Goal: Transaction & Acquisition: Purchase product/service

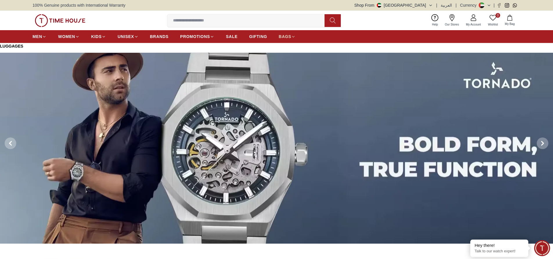
click at [295, 37] on icon at bounding box center [293, 37] width 4 height 4
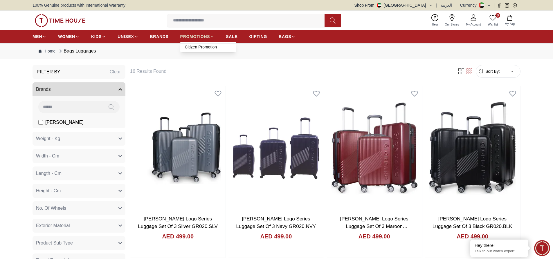
click at [203, 37] on span "PROMOTIONS" at bounding box center [195, 37] width 30 height 6
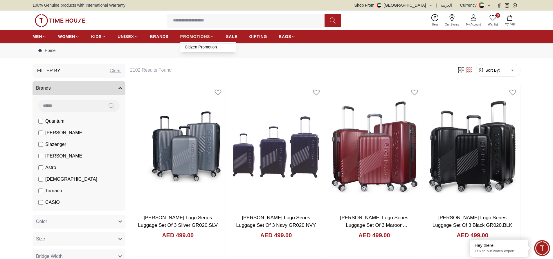
click at [195, 35] on span "PROMOTIONS" at bounding box center [195, 37] width 30 height 6
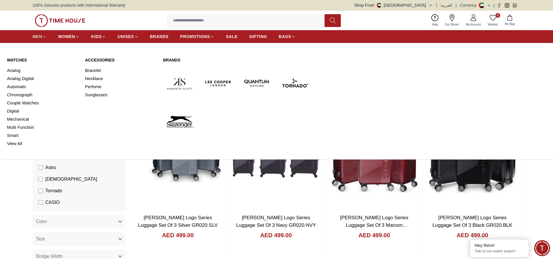
click at [34, 36] on span "MEN" at bounding box center [37, 37] width 10 height 6
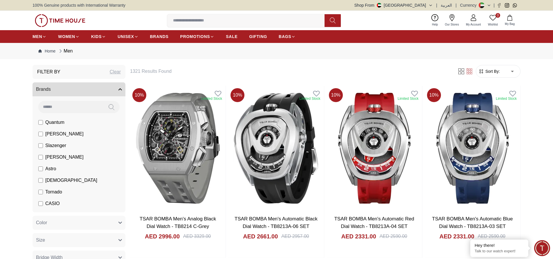
click at [498, 74] on span "Sort By:" at bounding box center [492, 71] width 16 height 6
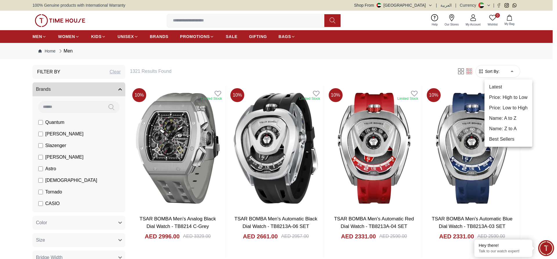
click at [505, 138] on li "Best Sellers" at bounding box center [509, 139] width 48 height 10
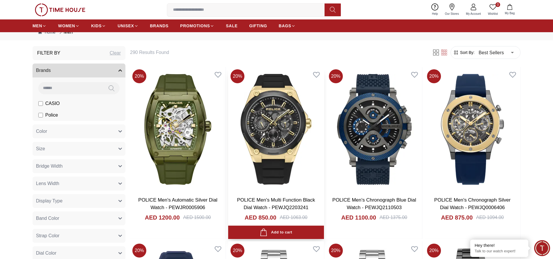
scroll to position [29, 0]
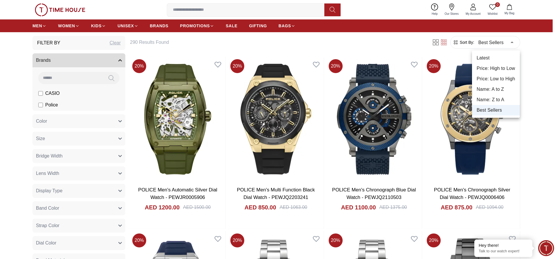
click at [502, 76] on li "Price: Low to High" at bounding box center [496, 79] width 48 height 10
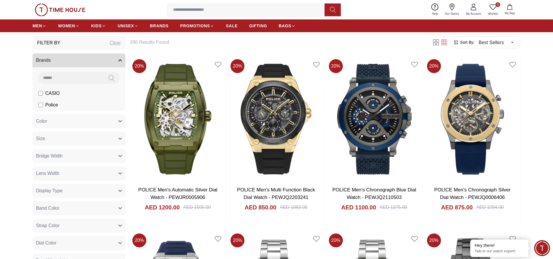
type input "*"
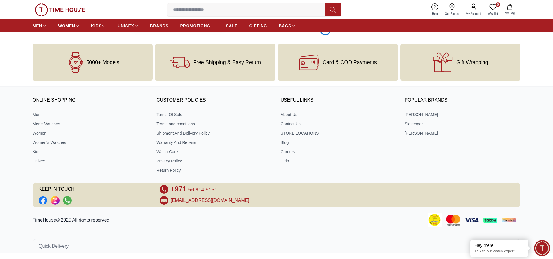
scroll to position [934, 0]
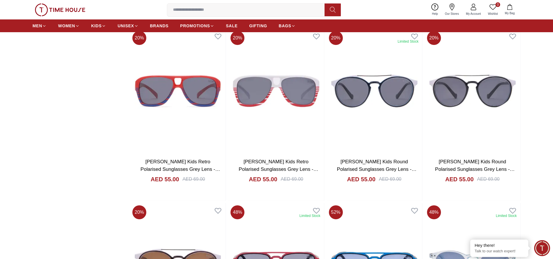
scroll to position [1108, 0]
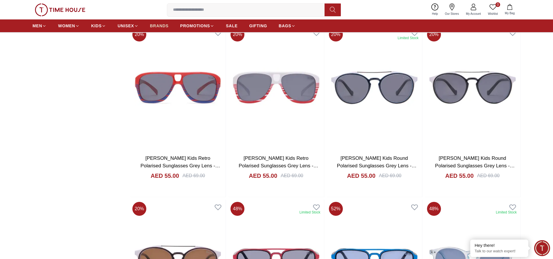
click at [154, 22] on link "BRANDS" at bounding box center [159, 26] width 19 height 10
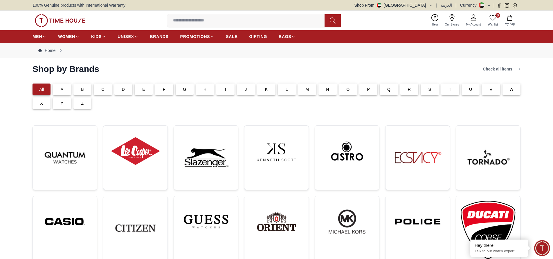
click at [41, 20] on img at bounding box center [60, 20] width 50 height 13
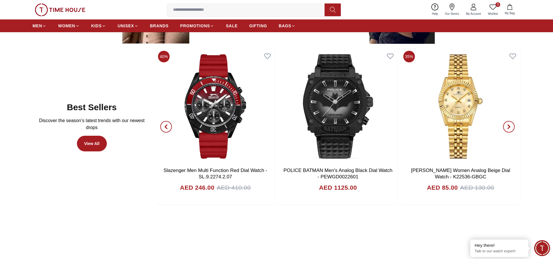
scroll to position [377, 0]
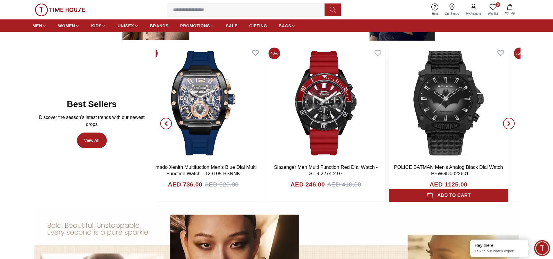
click at [438, 121] on img at bounding box center [448, 103] width 119 height 116
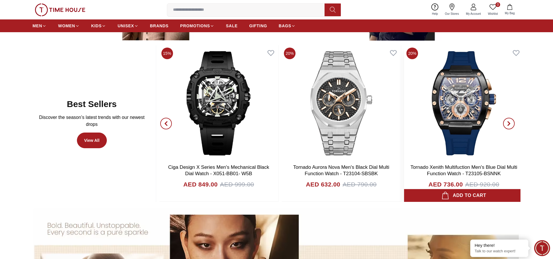
click at [492, 134] on img at bounding box center [463, 103] width 119 height 116
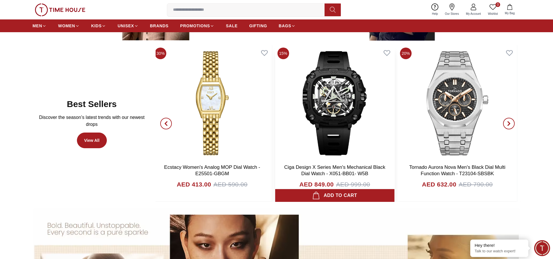
click at [394, 130] on img at bounding box center [334, 103] width 119 height 116
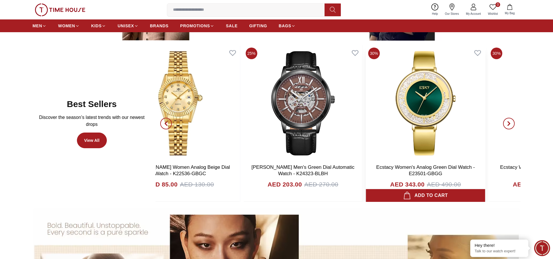
click at [416, 112] on img at bounding box center [425, 103] width 119 height 116
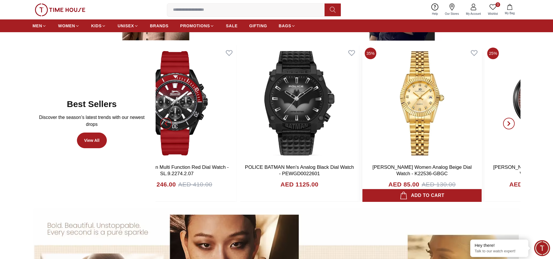
click at [422, 130] on img at bounding box center [421, 103] width 119 height 116
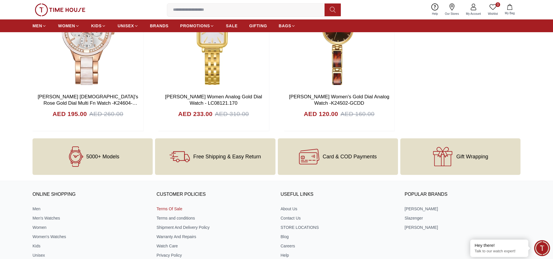
scroll to position [2371, 0]
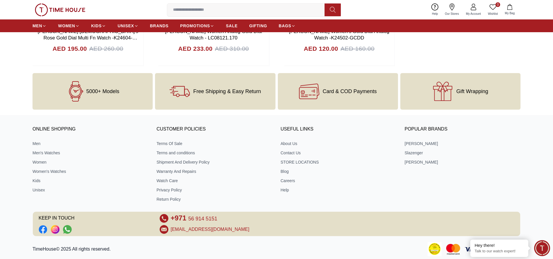
drag, startPoint x: 455, startPoint y: 97, endPoint x: 469, endPoint y: 93, distance: 14.5
drag, startPoint x: 469, startPoint y: 93, endPoint x: 474, endPoint y: 91, distance: 5.2
click at [474, 91] on span "Gift Wrapping" at bounding box center [472, 92] width 32 height 6
click at [477, 91] on span "Gift Wrapping" at bounding box center [472, 92] width 32 height 6
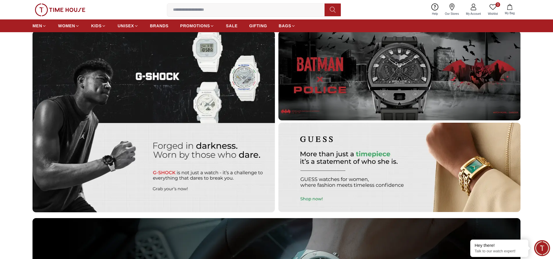
scroll to position [1616, 0]
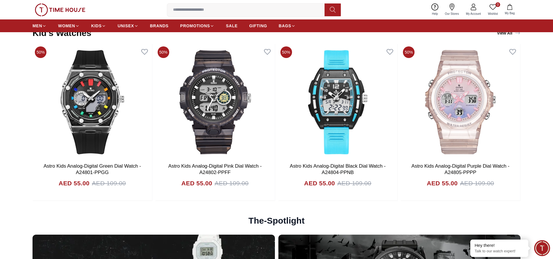
drag, startPoint x: 216, startPoint y: 101, endPoint x: 160, endPoint y: 207, distance: 119.7
click at [160, 207] on div "The-Spotlight" at bounding box center [276, 221] width 488 height 28
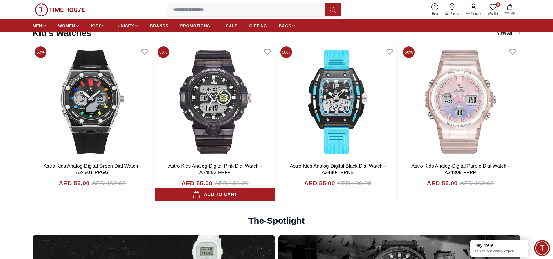
click at [212, 194] on div "Add to cart" at bounding box center [215, 195] width 45 height 8
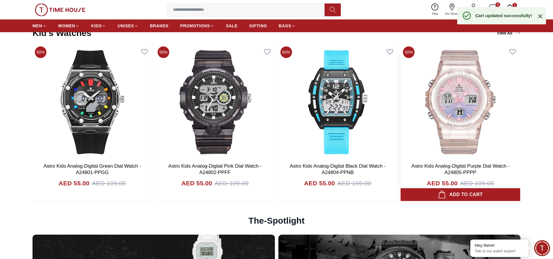
click at [450, 196] on div "Add to cart" at bounding box center [460, 195] width 45 height 8
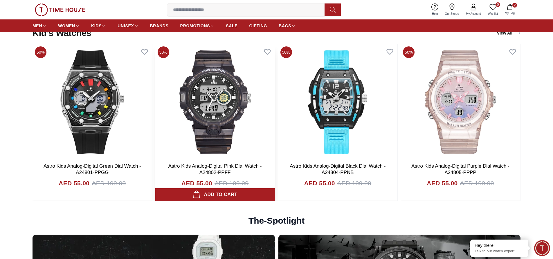
click at [208, 91] on img at bounding box center [215, 102] width 120 height 116
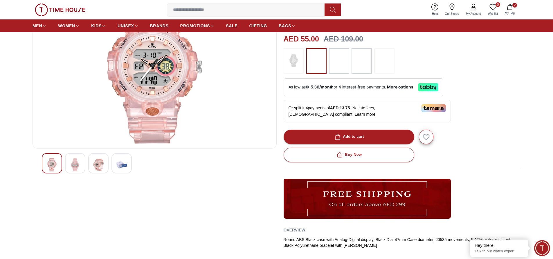
scroll to position [58, 0]
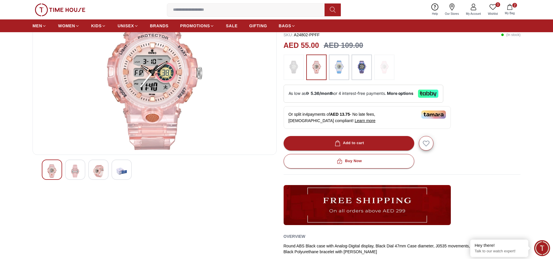
click at [126, 166] on img at bounding box center [121, 171] width 10 height 13
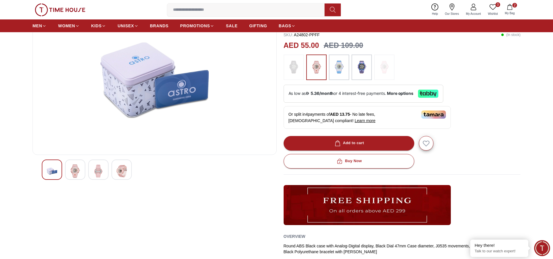
click at [103, 171] on img at bounding box center [98, 171] width 10 height 13
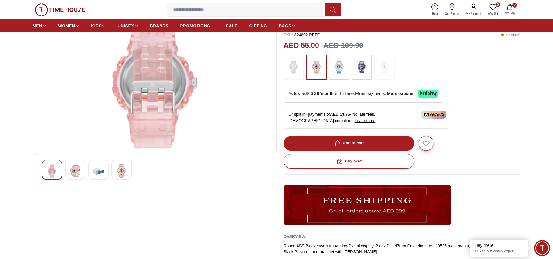
click at [84, 171] on div at bounding box center [75, 170] width 20 height 20
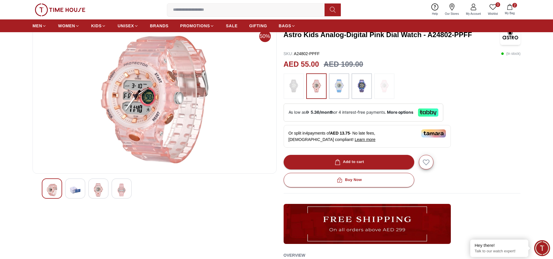
scroll to position [29, 0]
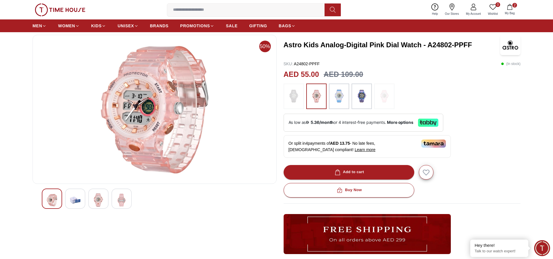
click at [56, 196] on img at bounding box center [52, 200] width 10 height 13
click at [361, 97] on img at bounding box center [361, 96] width 15 height 20
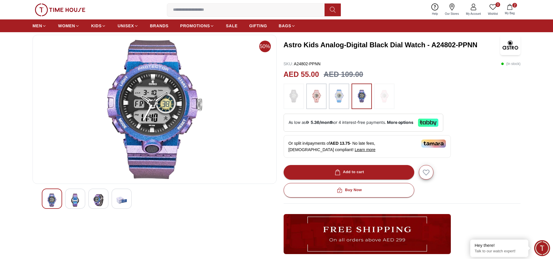
click at [72, 202] on img at bounding box center [75, 200] width 10 height 13
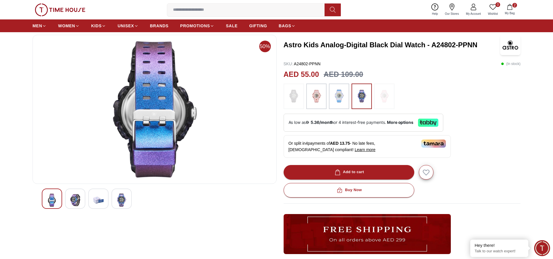
click at [97, 199] on img at bounding box center [98, 200] width 10 height 13
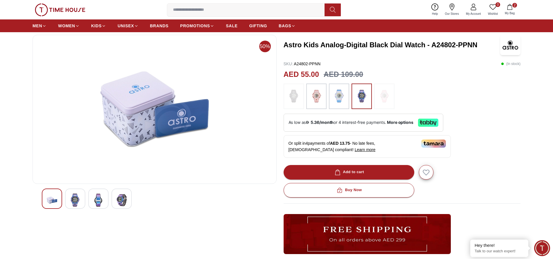
click at [60, 199] on div at bounding box center [52, 199] width 20 height 20
click at [59, 200] on div at bounding box center [52, 199] width 20 height 20
click at [121, 200] on img at bounding box center [121, 200] width 10 height 13
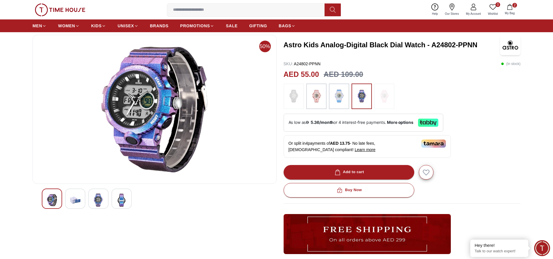
click at [97, 199] on img at bounding box center [98, 200] width 10 height 13
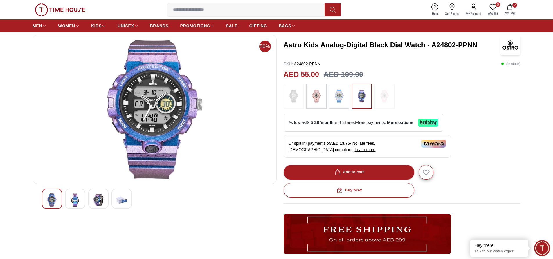
click at [310, 99] on img at bounding box center [316, 96] width 15 height 20
click at [336, 99] on img at bounding box center [339, 96] width 15 height 20
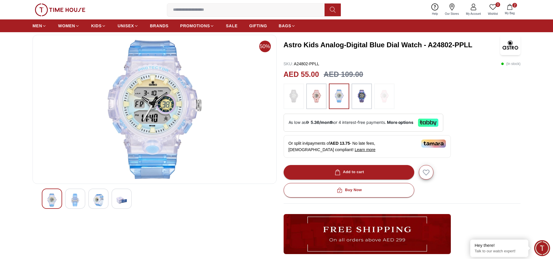
click at [73, 205] on img at bounding box center [75, 200] width 10 height 13
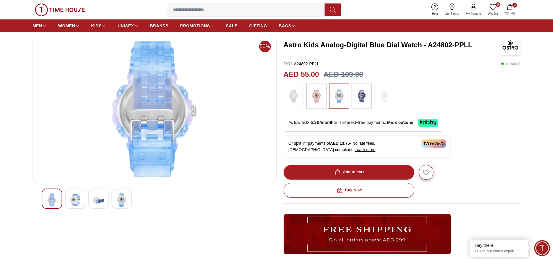
click at [89, 201] on div at bounding box center [98, 199] width 20 height 20
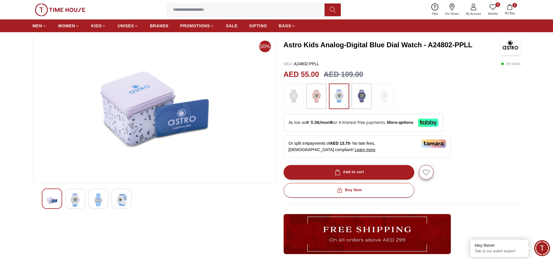
click at [106, 200] on div at bounding box center [98, 199] width 20 height 20
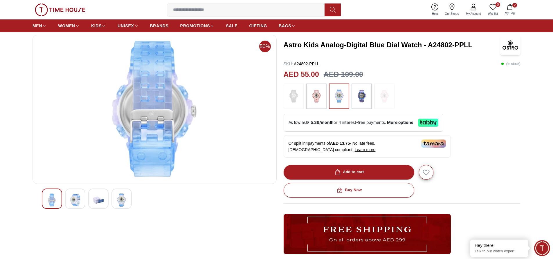
click at [126, 201] on img at bounding box center [121, 200] width 10 height 13
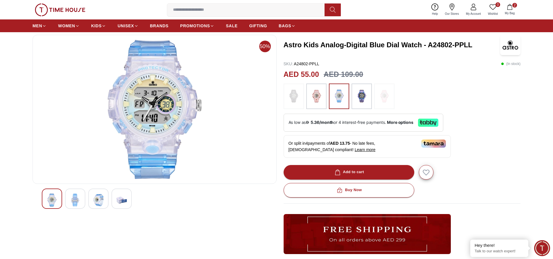
click at [94, 201] on img at bounding box center [98, 200] width 10 height 13
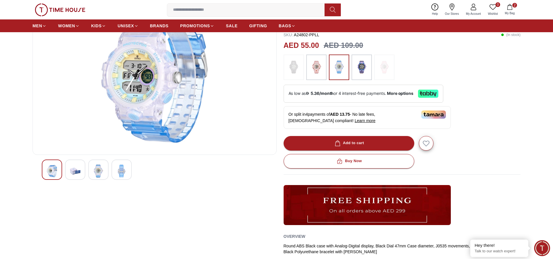
scroll to position [29, 0]
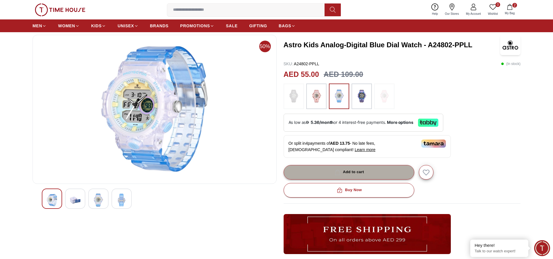
click at [351, 170] on div "Add to cart" at bounding box center [348, 172] width 30 height 7
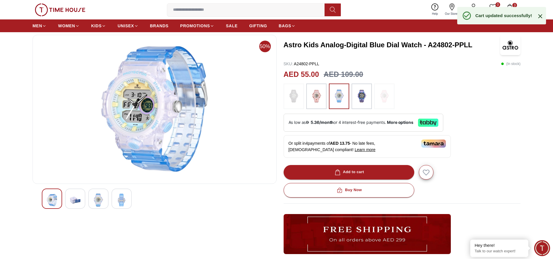
click at [539, 18] on icon at bounding box center [540, 16] width 7 height 7
click at [511, 7] on icon "button" at bounding box center [510, 7] width 6 height 6
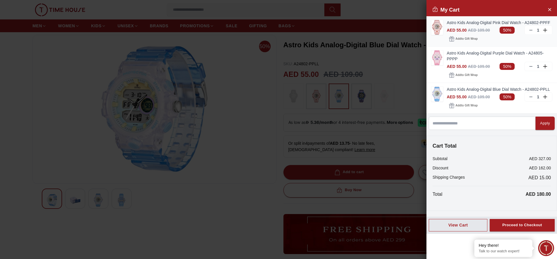
click at [533, 32] on icon at bounding box center [531, 30] width 5 height 5
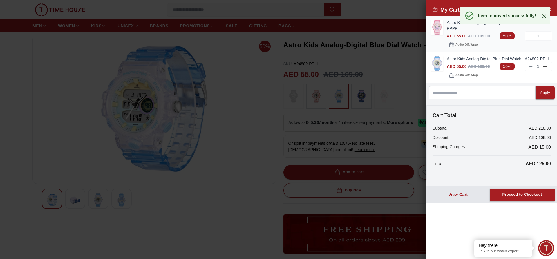
click at [533, 32] on div "1" at bounding box center [539, 35] width 28 height 9
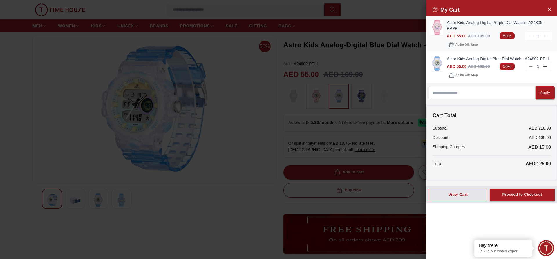
click at [532, 37] on icon at bounding box center [531, 36] width 5 height 5
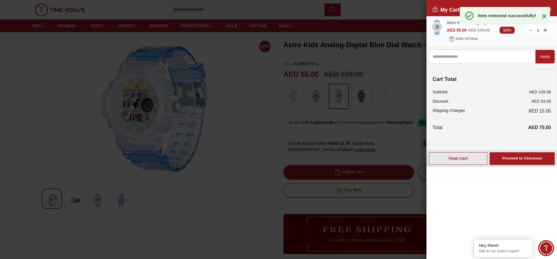
click at [531, 30] on icon at bounding box center [531, 30] width 5 height 5
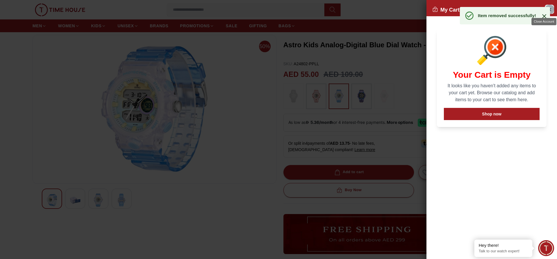
click at [551, 7] on icon "Close Account" at bounding box center [549, 9] width 5 height 7
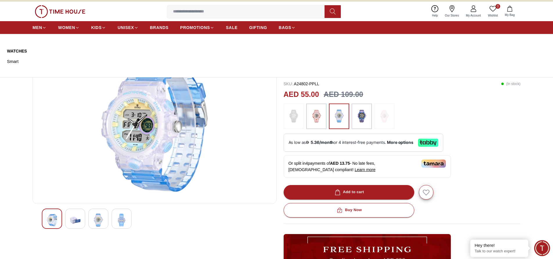
scroll to position [0, 0]
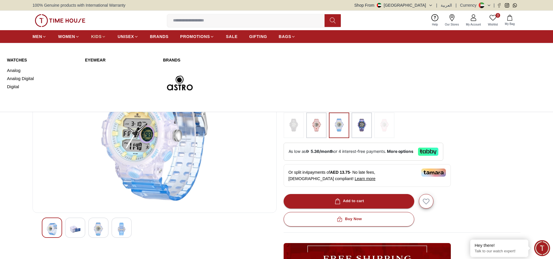
click at [100, 37] on span "KIDS" at bounding box center [96, 37] width 10 height 6
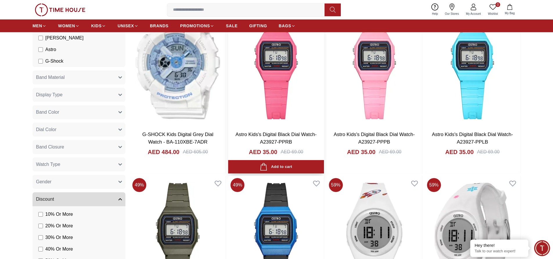
scroll to position [145, 0]
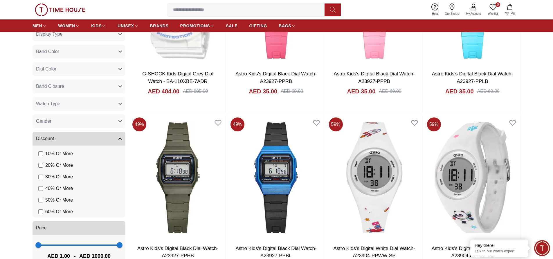
click at [43, 10] on img at bounding box center [60, 9] width 50 height 13
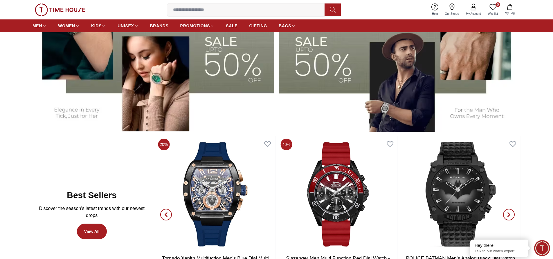
scroll to position [261, 0]
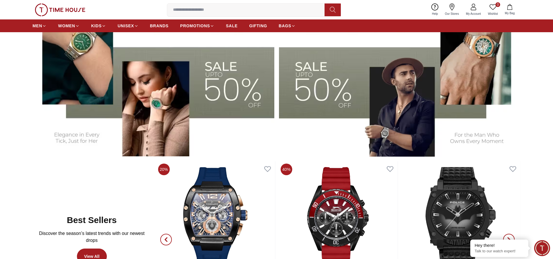
click at [322, 75] on img at bounding box center [400, 72] width 242 height 168
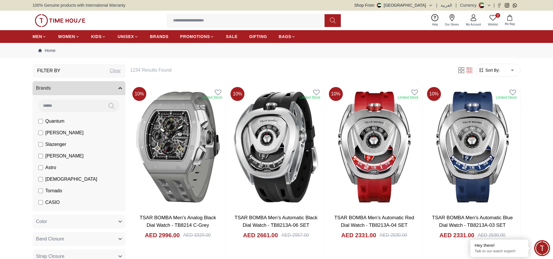
click at [497, 74] on form "Sort By: ​ ****** ​" at bounding box center [498, 70] width 45 height 13
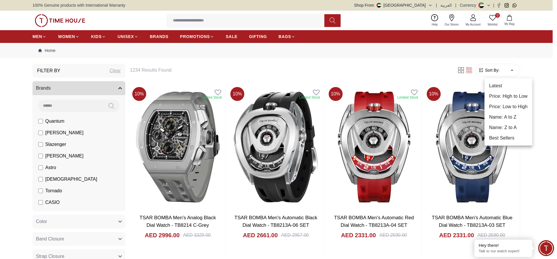
click at [546, 75] on div at bounding box center [278, 129] width 557 height 259
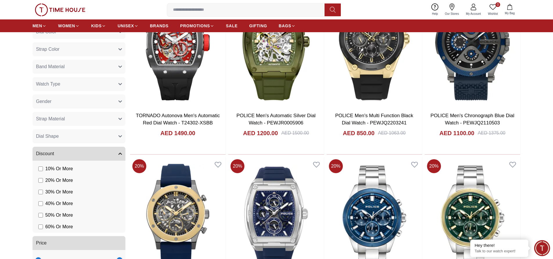
scroll to position [290, 0]
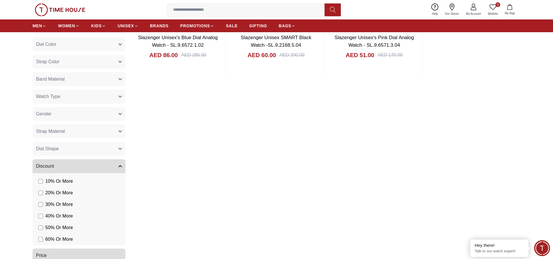
scroll to position [290, 0]
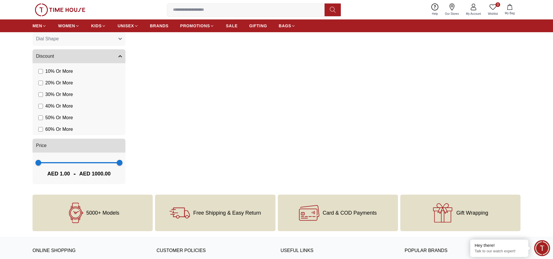
click at [39, 127] on label "60 % Or More" at bounding box center [55, 129] width 35 height 7
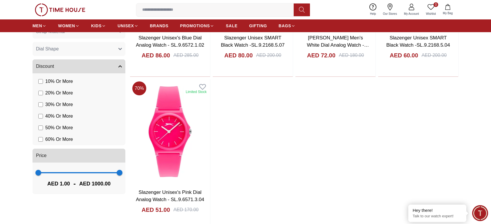
scroll to position [319, 0]
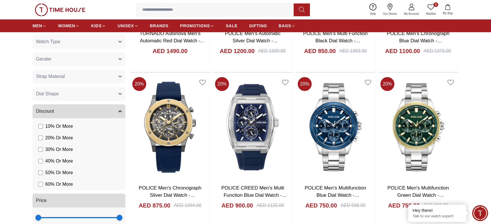
scroll to position [369, 0]
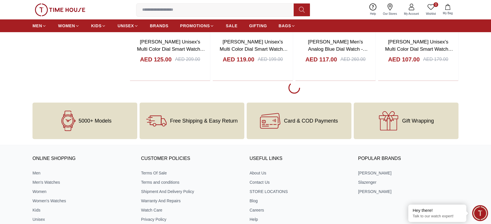
scroll to position [807, 0]
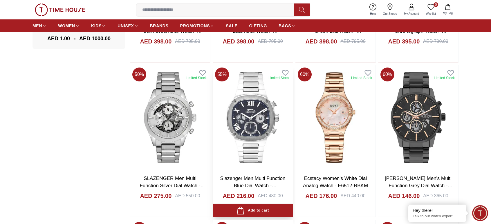
scroll to position [493, 0]
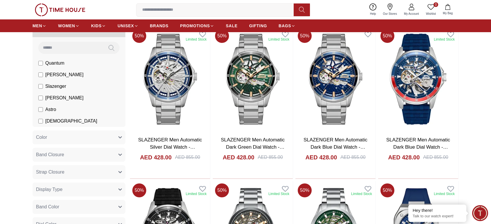
scroll to position [0, 0]
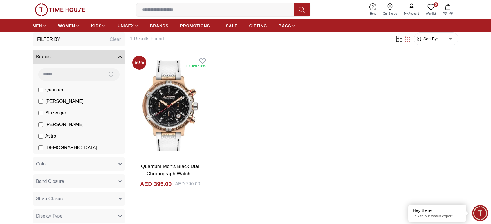
scroll to position [58, 0]
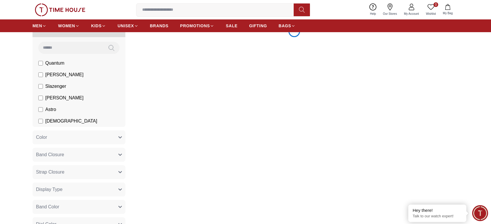
click at [42, 112] on label "Astro" at bounding box center [47, 109] width 18 height 7
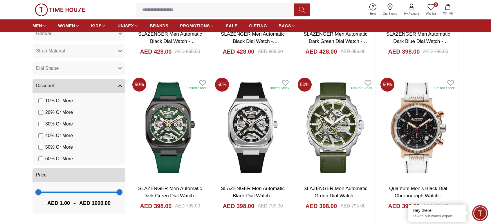
scroll to position [319, 0]
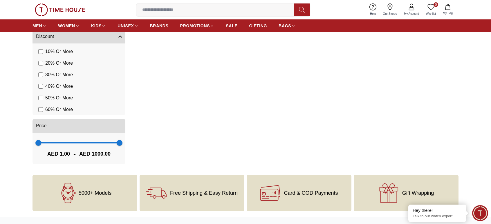
scroll to position [377, 0]
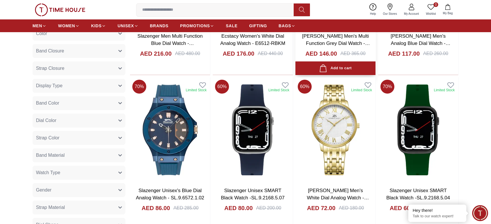
scroll to position [174, 0]
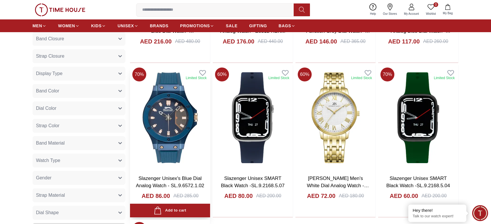
click at [174, 108] on img at bounding box center [170, 117] width 80 height 105
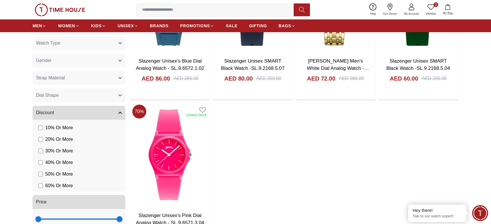
scroll to position [319, 0]
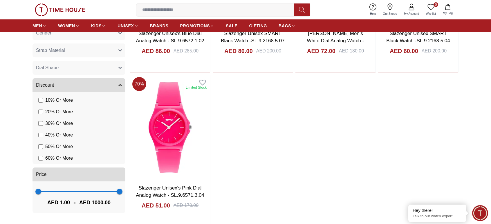
click at [40, 137] on label "40 % Or More" at bounding box center [55, 135] width 35 height 7
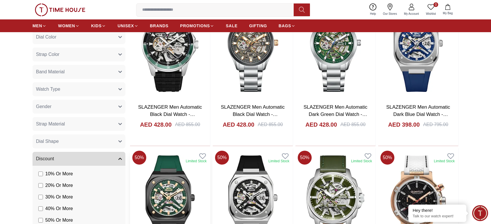
scroll to position [232, 0]
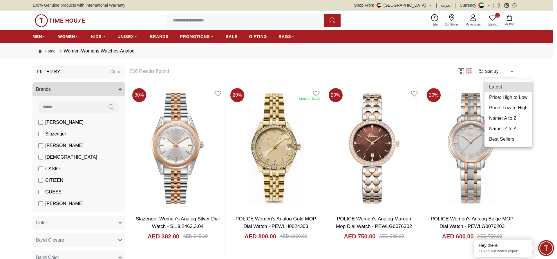
click at [501, 139] on li "Best Sellers" at bounding box center [509, 139] width 48 height 10
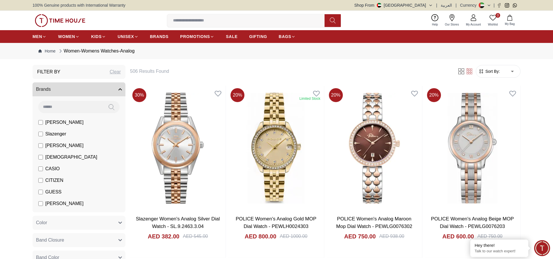
type input "*"
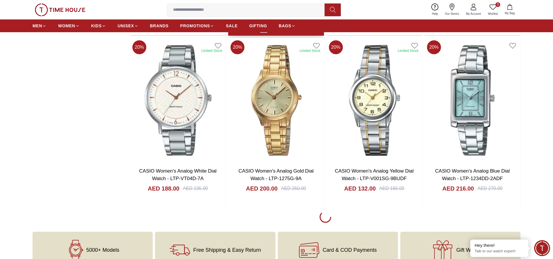
scroll to position [783, 0]
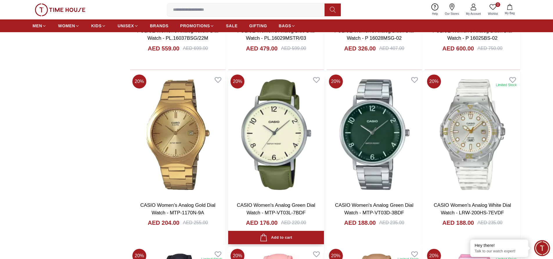
scroll to position [2292, 0]
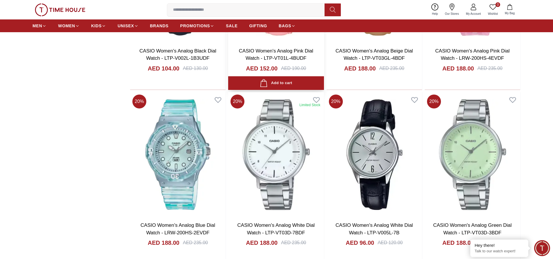
scroll to position [2554, 0]
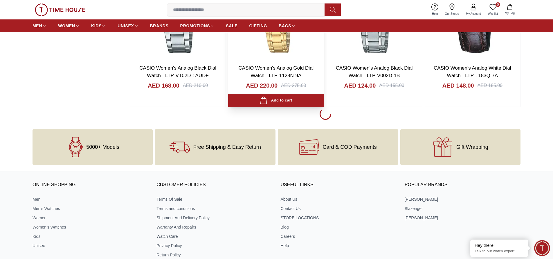
scroll to position [4353, 0]
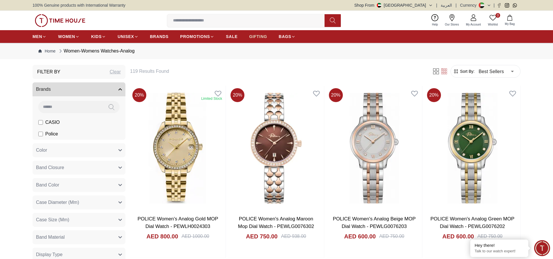
click at [261, 37] on span "GIFTING" at bounding box center [258, 37] width 18 height 6
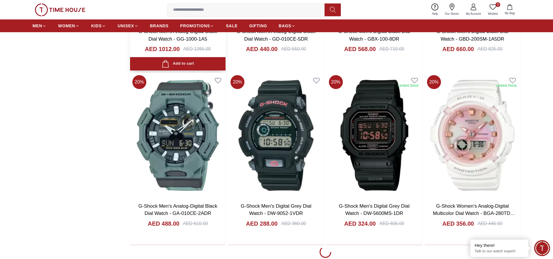
scroll to position [900, 0]
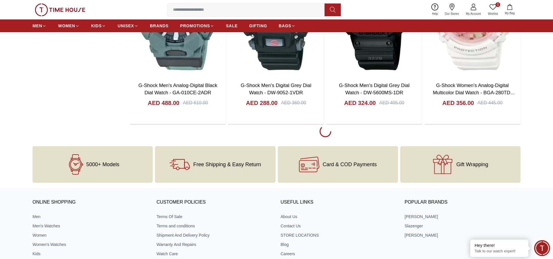
scroll to position [1016, 0]
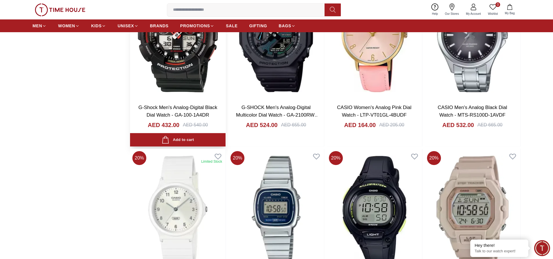
scroll to position [1857, 0]
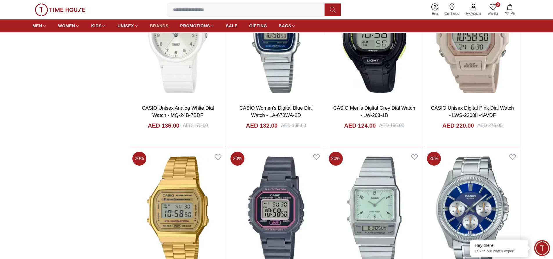
click at [159, 25] on span "BRANDS" at bounding box center [159, 26] width 19 height 6
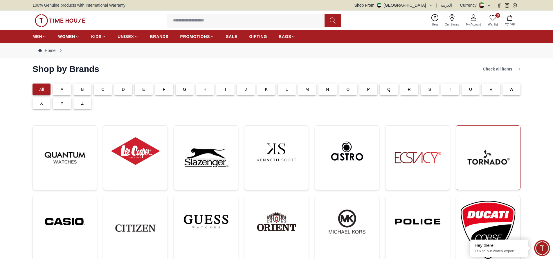
click at [487, 145] on img at bounding box center [488, 157] width 55 height 55
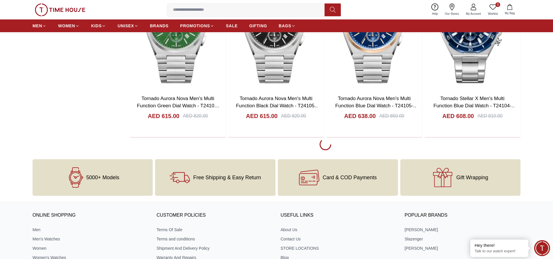
scroll to position [1190, 0]
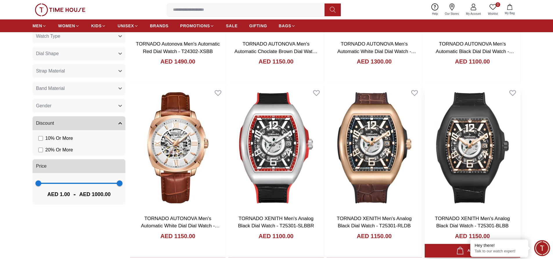
scroll to position [203, 0]
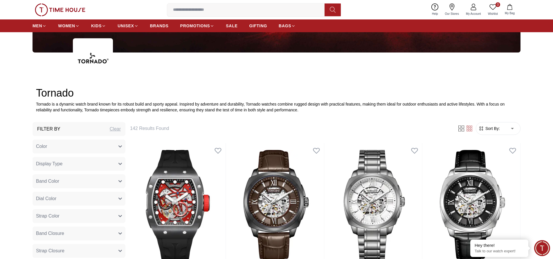
click at [497, 127] on span "Sort By:" at bounding box center [492, 129] width 16 height 6
click at [491, 125] on form "Sort By: ​ ****** ​" at bounding box center [498, 128] width 45 height 13
click at [491, 128] on span "Sort By:" at bounding box center [492, 129] width 16 height 6
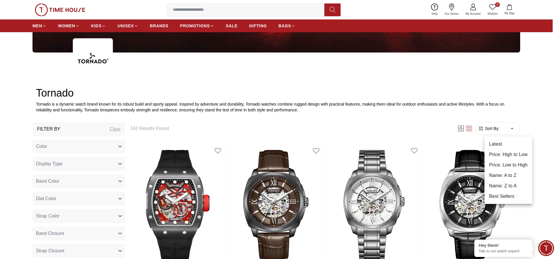
click at [515, 162] on li "Price: Low to High" at bounding box center [509, 165] width 48 height 10
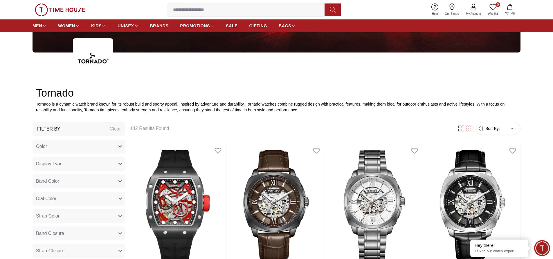
type input "*"
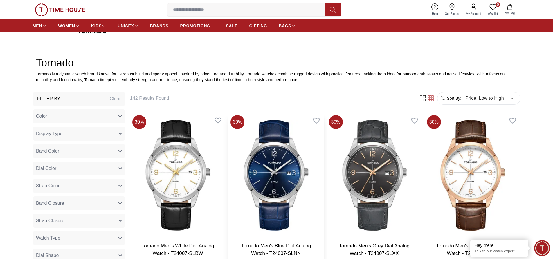
scroll to position [319, 0]
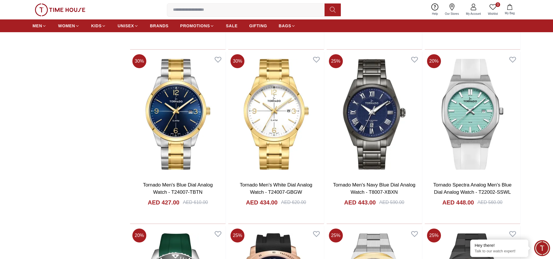
scroll to position [1016, 0]
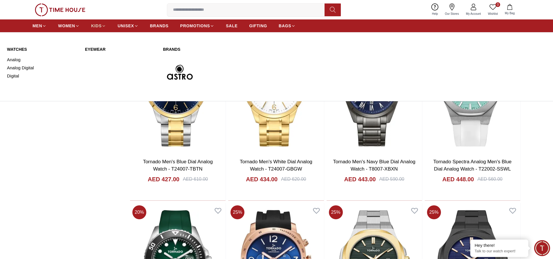
click at [101, 24] on span "KIDS" at bounding box center [96, 26] width 10 height 6
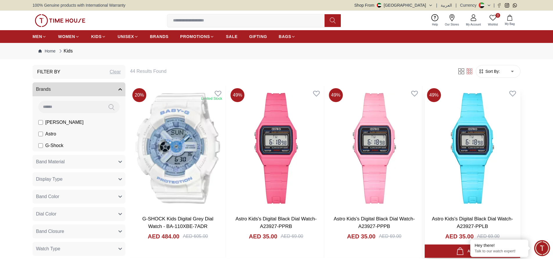
scroll to position [29, 0]
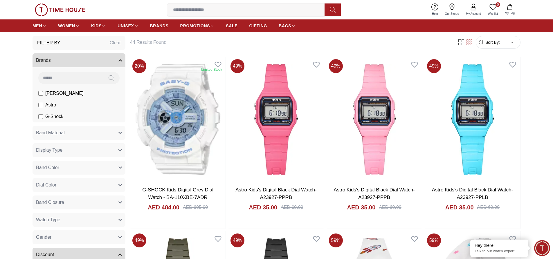
click at [492, 44] on span "Sort By:" at bounding box center [492, 42] width 16 height 6
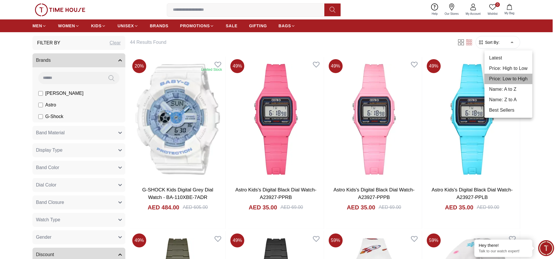
click at [513, 78] on li "Price: Low to High" at bounding box center [509, 79] width 48 height 10
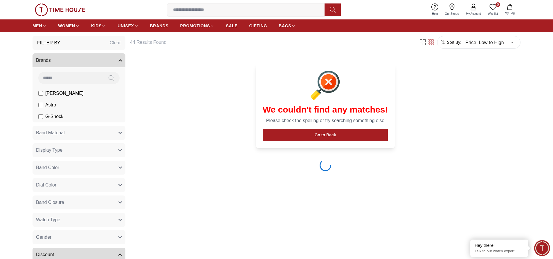
type input "*"
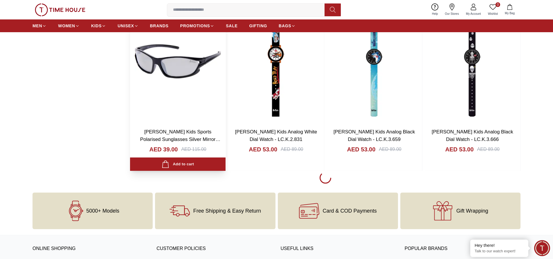
scroll to position [812, 0]
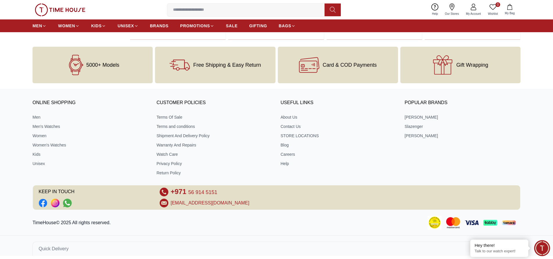
scroll to position [1966, 0]
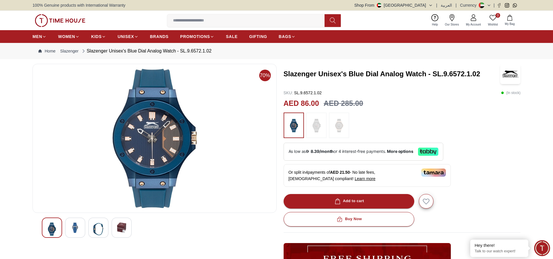
click at [69, 225] on div at bounding box center [75, 228] width 20 height 20
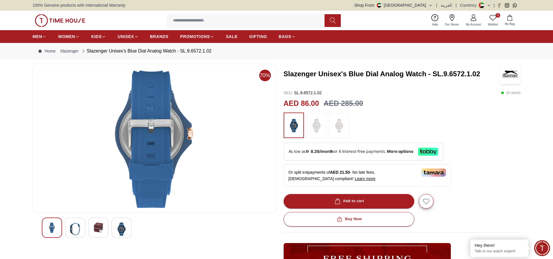
click at [82, 225] on div at bounding box center [75, 228] width 20 height 20
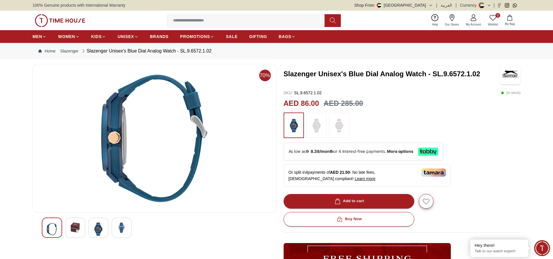
click at [106, 224] on div at bounding box center [98, 228] width 20 height 20
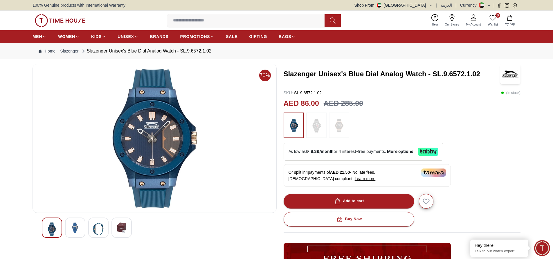
click at [122, 225] on img at bounding box center [121, 228] width 10 height 10
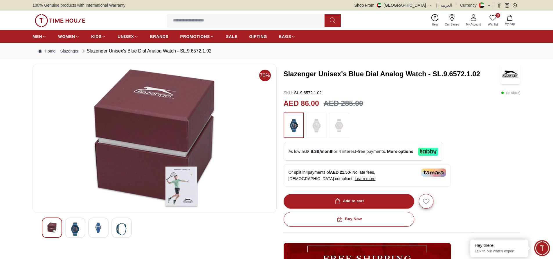
click at [101, 228] on img at bounding box center [98, 228] width 10 height 10
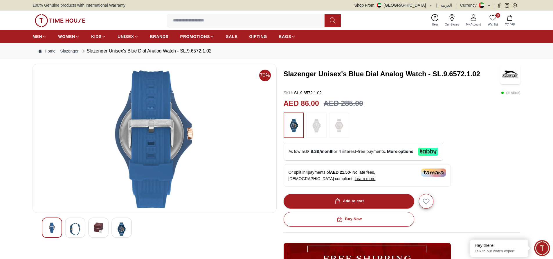
click at [88, 228] on div at bounding box center [154, 228] width 225 height 20
click at [84, 229] on div at bounding box center [75, 228] width 20 height 20
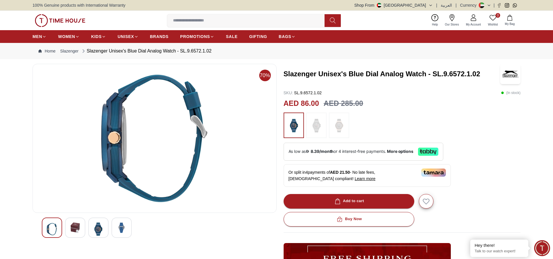
click at [53, 230] on img at bounding box center [52, 229] width 10 height 13
click at [50, 228] on img at bounding box center [52, 229] width 10 height 13
click at [91, 227] on div at bounding box center [98, 228] width 20 height 20
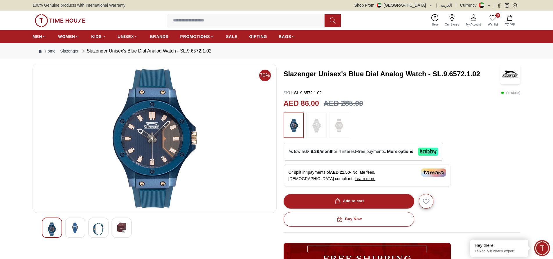
click at [121, 225] on img at bounding box center [121, 228] width 10 height 10
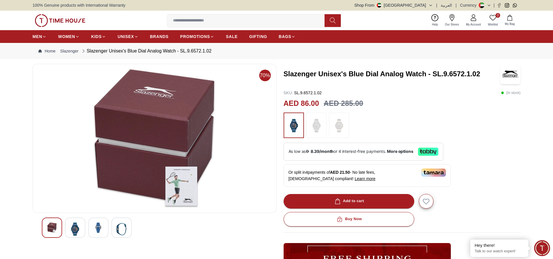
click at [100, 227] on img at bounding box center [98, 228] width 10 height 10
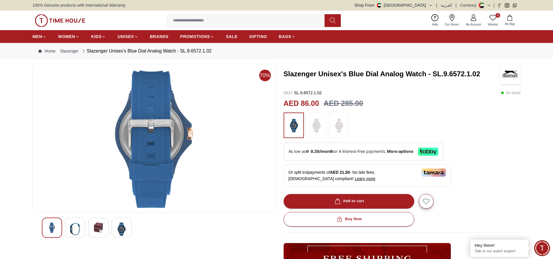
click at [122, 226] on img at bounding box center [121, 229] width 10 height 13
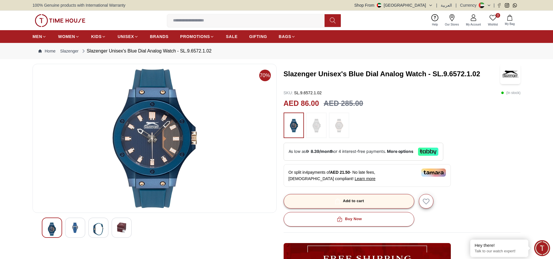
click at [368, 199] on button "Add to cart" at bounding box center [349, 201] width 131 height 15
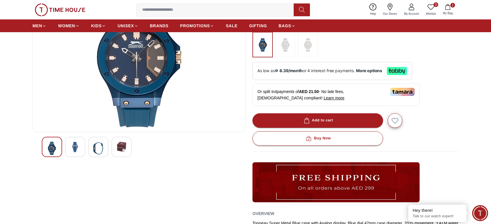
scroll to position [87, 0]
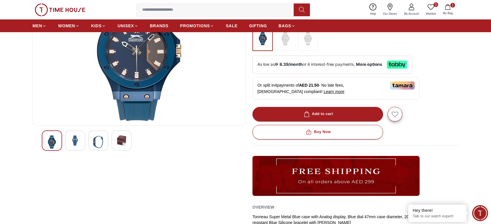
click at [97, 138] on img at bounding box center [98, 142] width 10 height 13
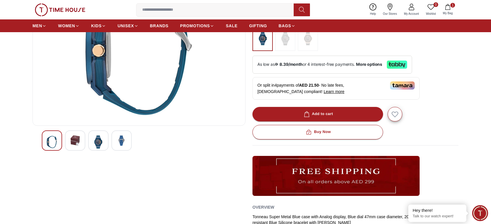
click at [76, 136] on img at bounding box center [75, 141] width 10 height 10
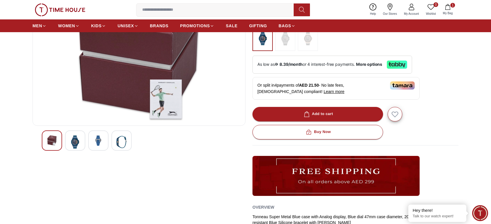
click at [49, 140] on img at bounding box center [52, 141] width 10 height 10
click at [79, 142] on img at bounding box center [75, 142] width 10 height 13
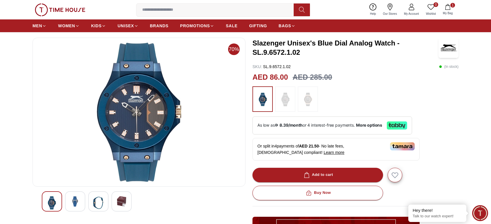
scroll to position [0, 0]
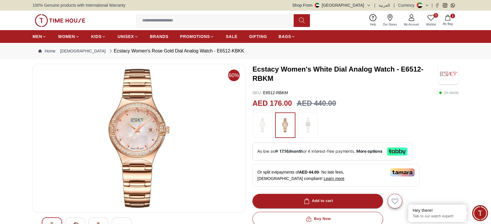
click at [153, 136] on img at bounding box center [138, 138] width 203 height 139
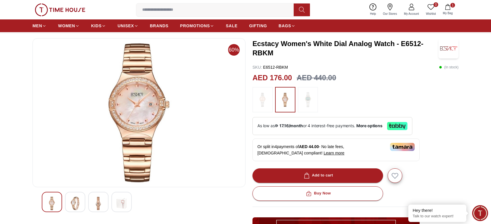
scroll to position [58, 0]
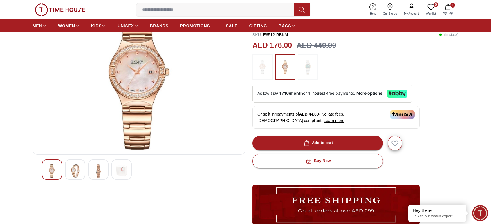
click at [74, 173] on img at bounding box center [75, 171] width 10 height 13
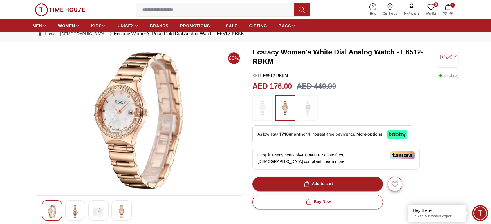
scroll to position [29, 0]
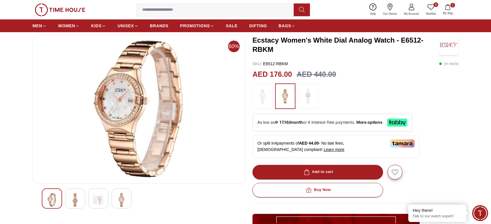
click at [99, 192] on div at bounding box center [98, 199] width 20 height 20
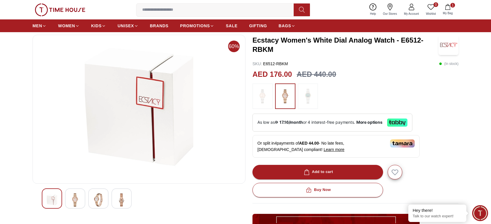
click at [125, 198] on img at bounding box center [121, 200] width 10 height 13
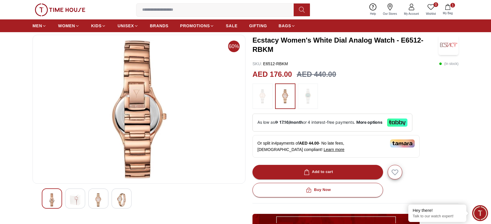
click at [100, 197] on img at bounding box center [98, 200] width 10 height 13
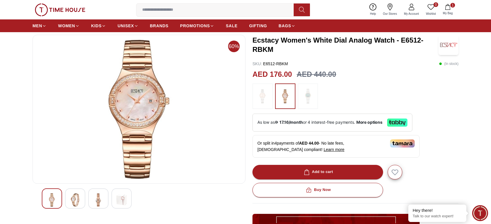
click at [81, 199] on div at bounding box center [75, 199] width 20 height 20
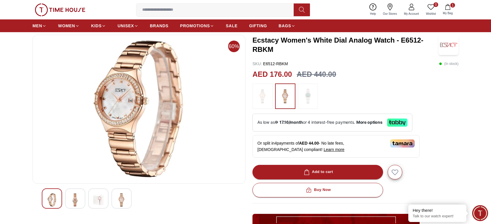
click at [50, 201] on img at bounding box center [52, 200] width 10 height 13
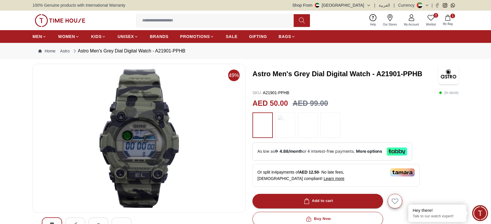
scroll to position [29, 0]
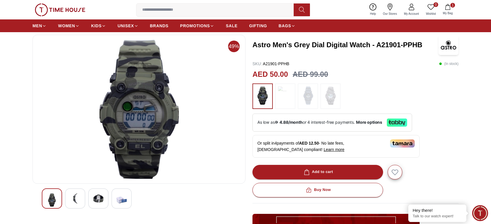
click at [74, 199] on img at bounding box center [75, 199] width 10 height 10
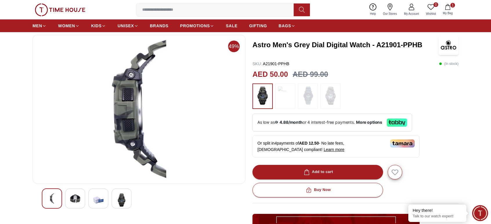
click at [95, 198] on img at bounding box center [98, 200] width 10 height 13
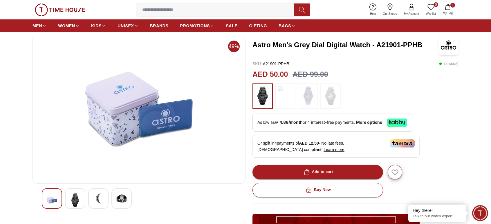
click at [117, 197] on img at bounding box center [121, 199] width 10 height 10
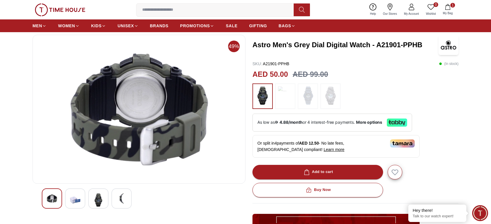
click at [55, 198] on img at bounding box center [52, 199] width 10 height 10
click at [99, 199] on img at bounding box center [98, 200] width 10 height 13
